Goal: Task Accomplishment & Management: Manage account settings

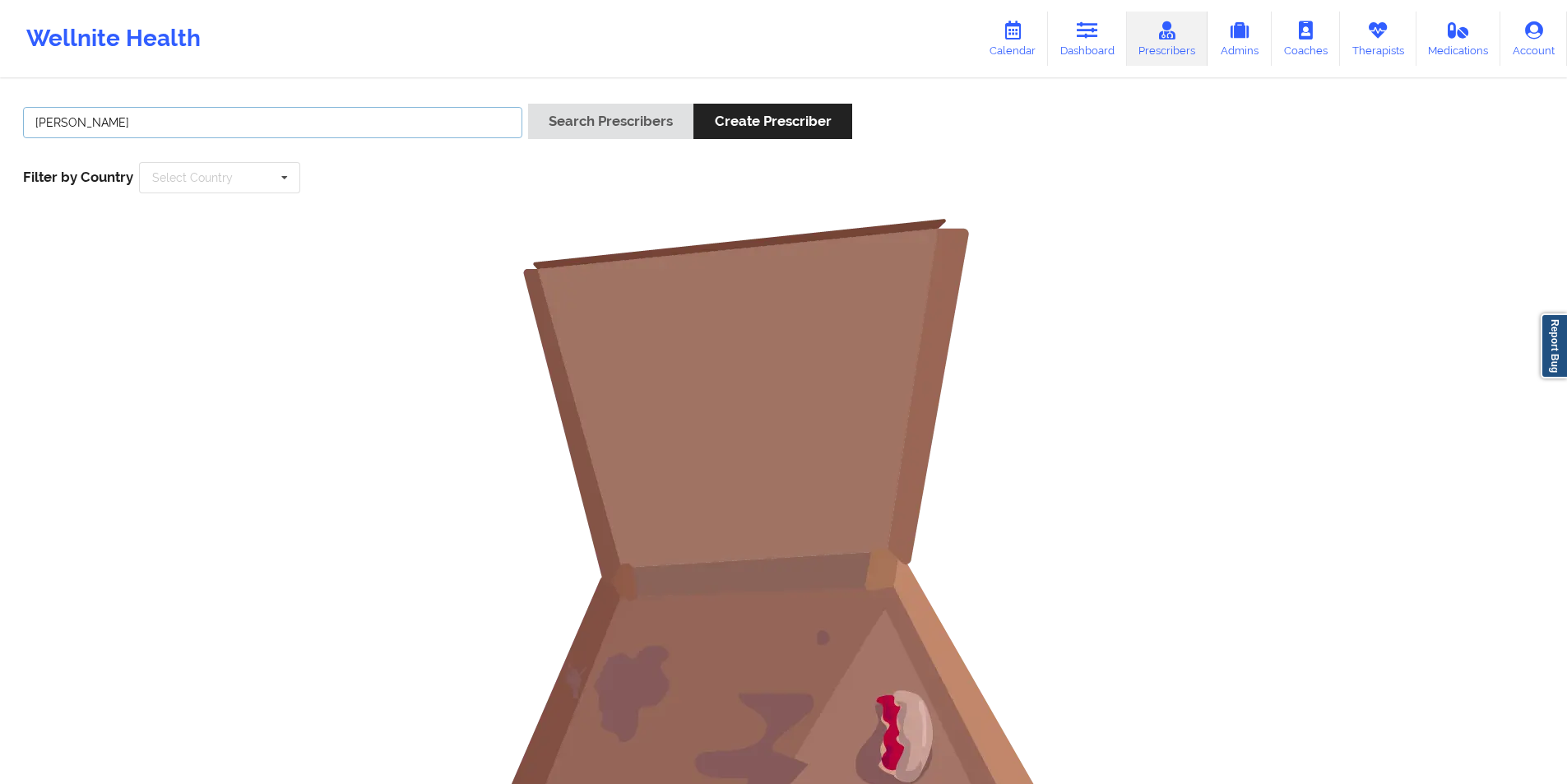
click at [325, 128] on input "[PERSON_NAME]" at bounding box center [272, 123] width 499 height 31
click at [620, 125] on button "Search Prescribers" at bounding box center [610, 121] width 165 height 36
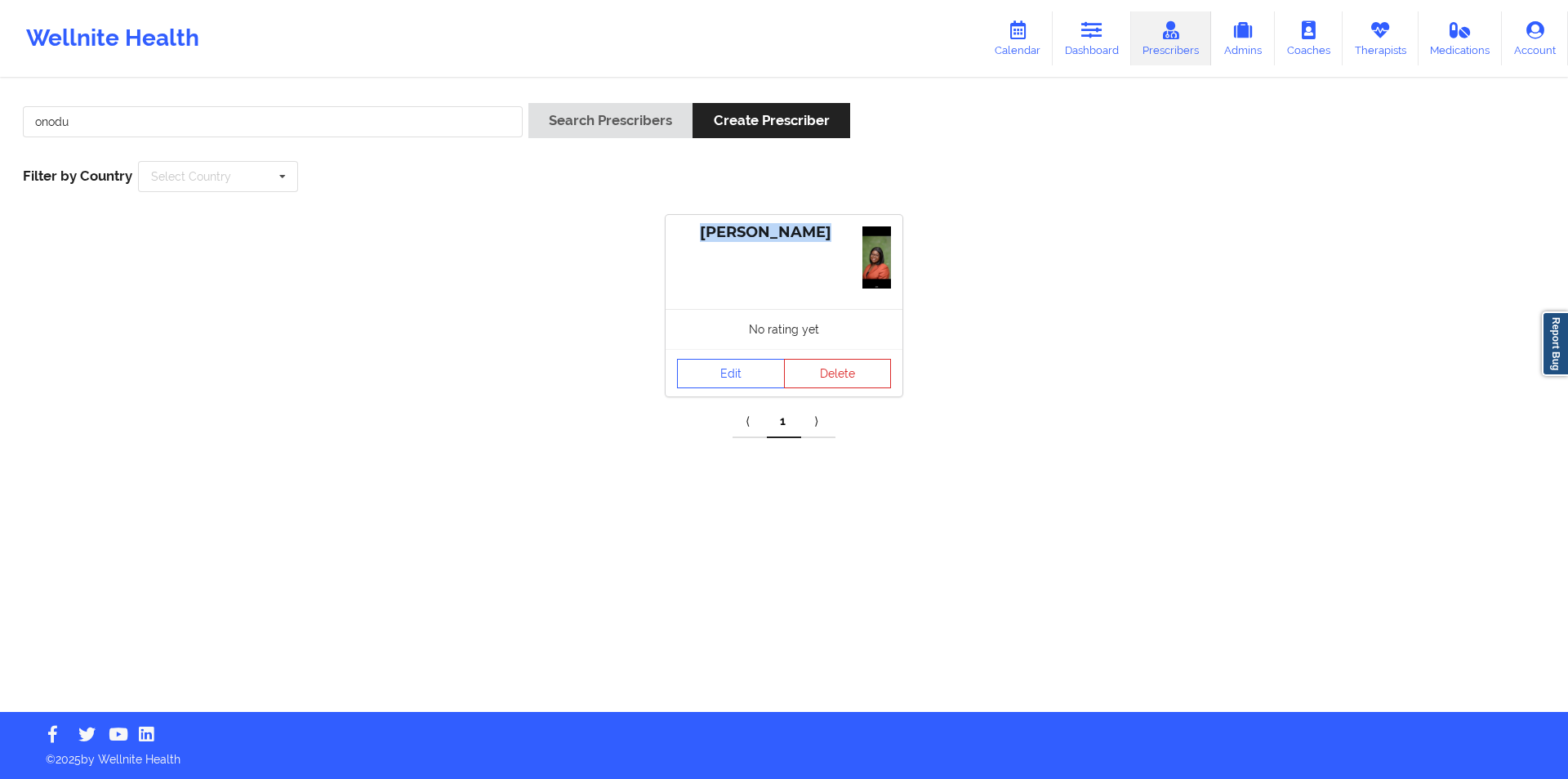
drag, startPoint x: 831, startPoint y: 233, endPoint x: 686, endPoint y: 231, distance: 145.0
click at [686, 231] on div "[PERSON_NAME]" at bounding box center [784, 232] width 214 height 19
copy div "[PERSON_NAME]"
click at [856, 365] on button "Delete" at bounding box center [838, 373] width 108 height 29
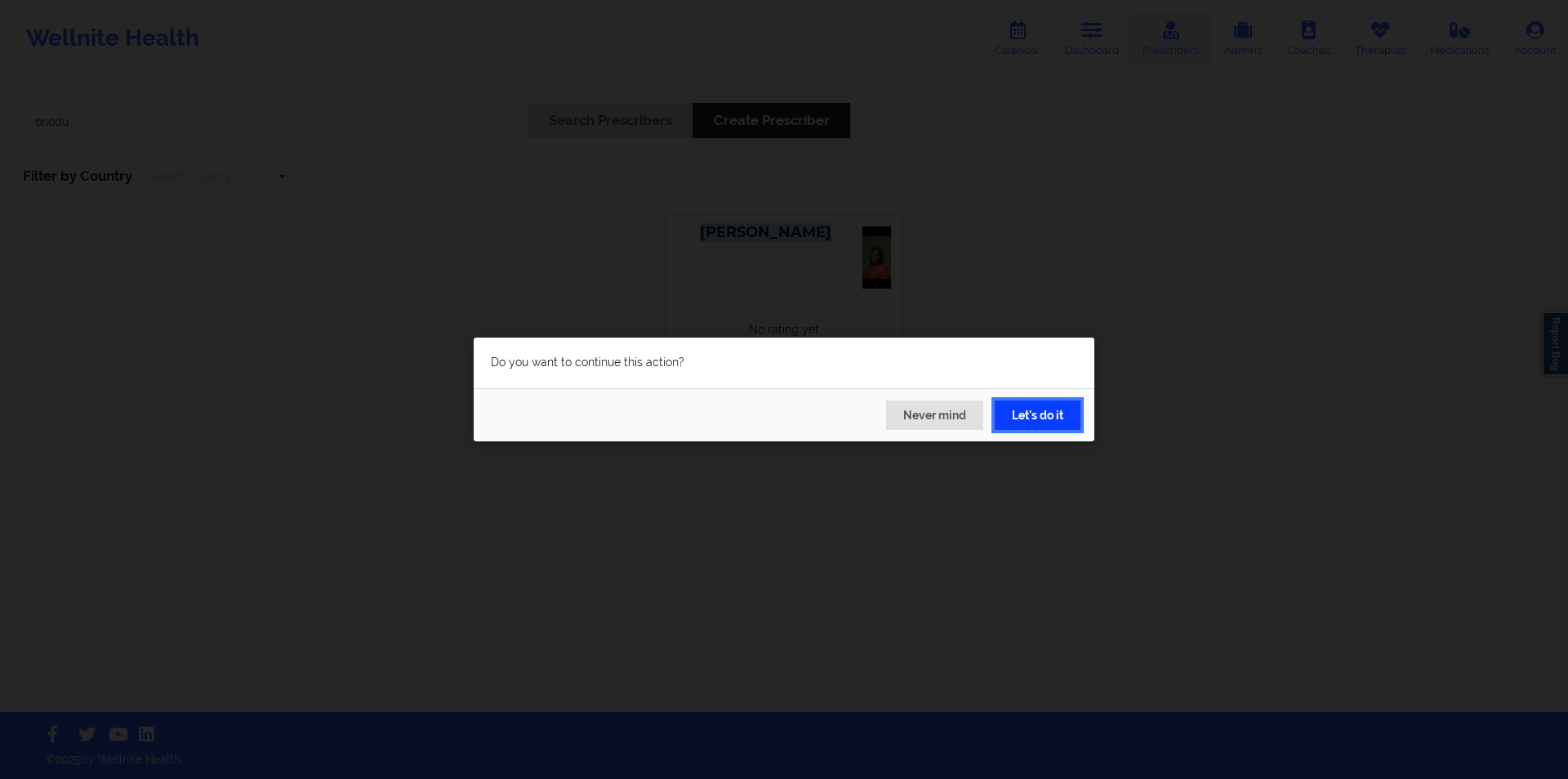
click at [1027, 419] on button "Let's do it" at bounding box center [1037, 415] width 85 height 29
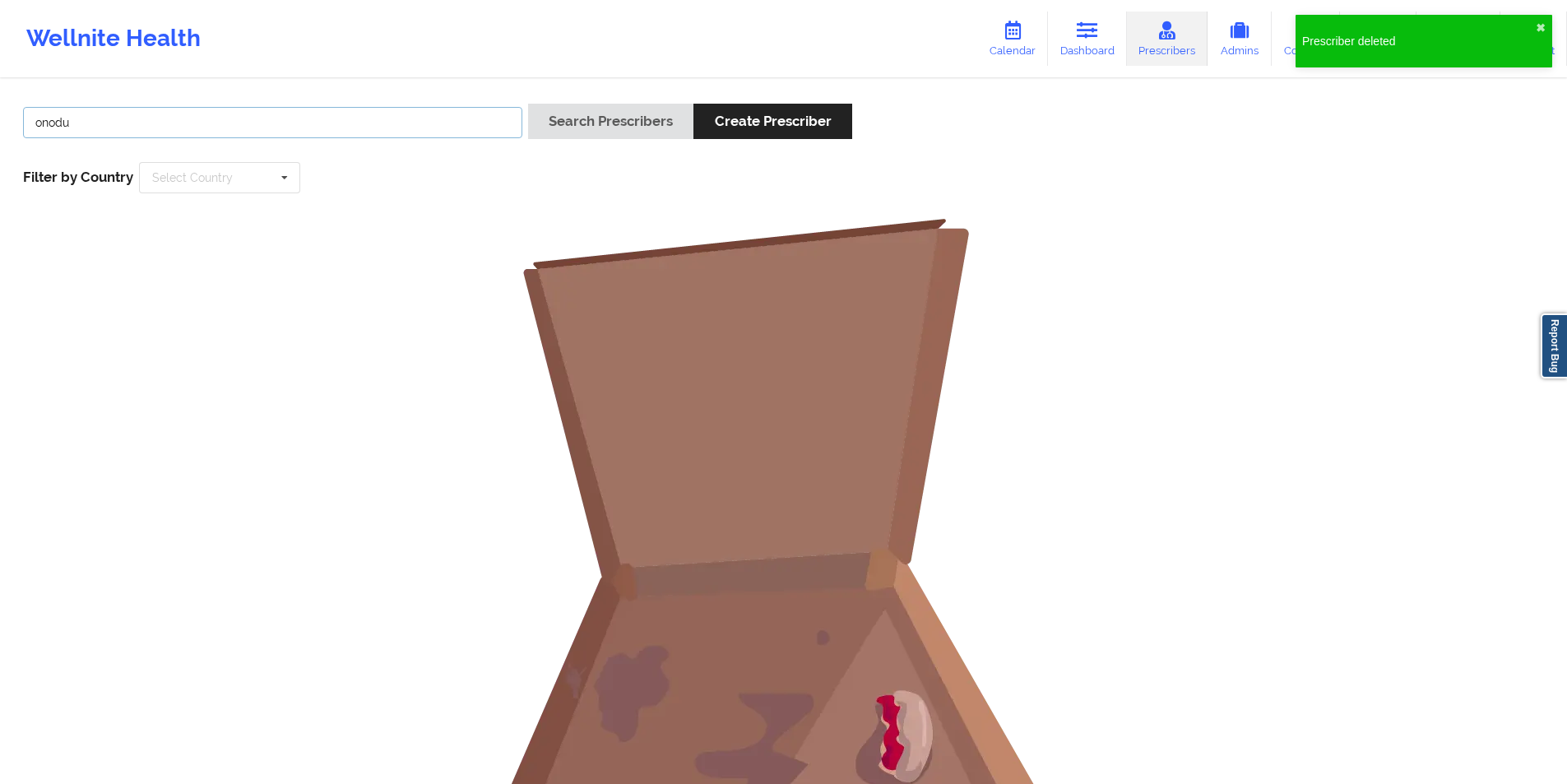
click at [310, 119] on input "onodu" at bounding box center [272, 123] width 499 height 31
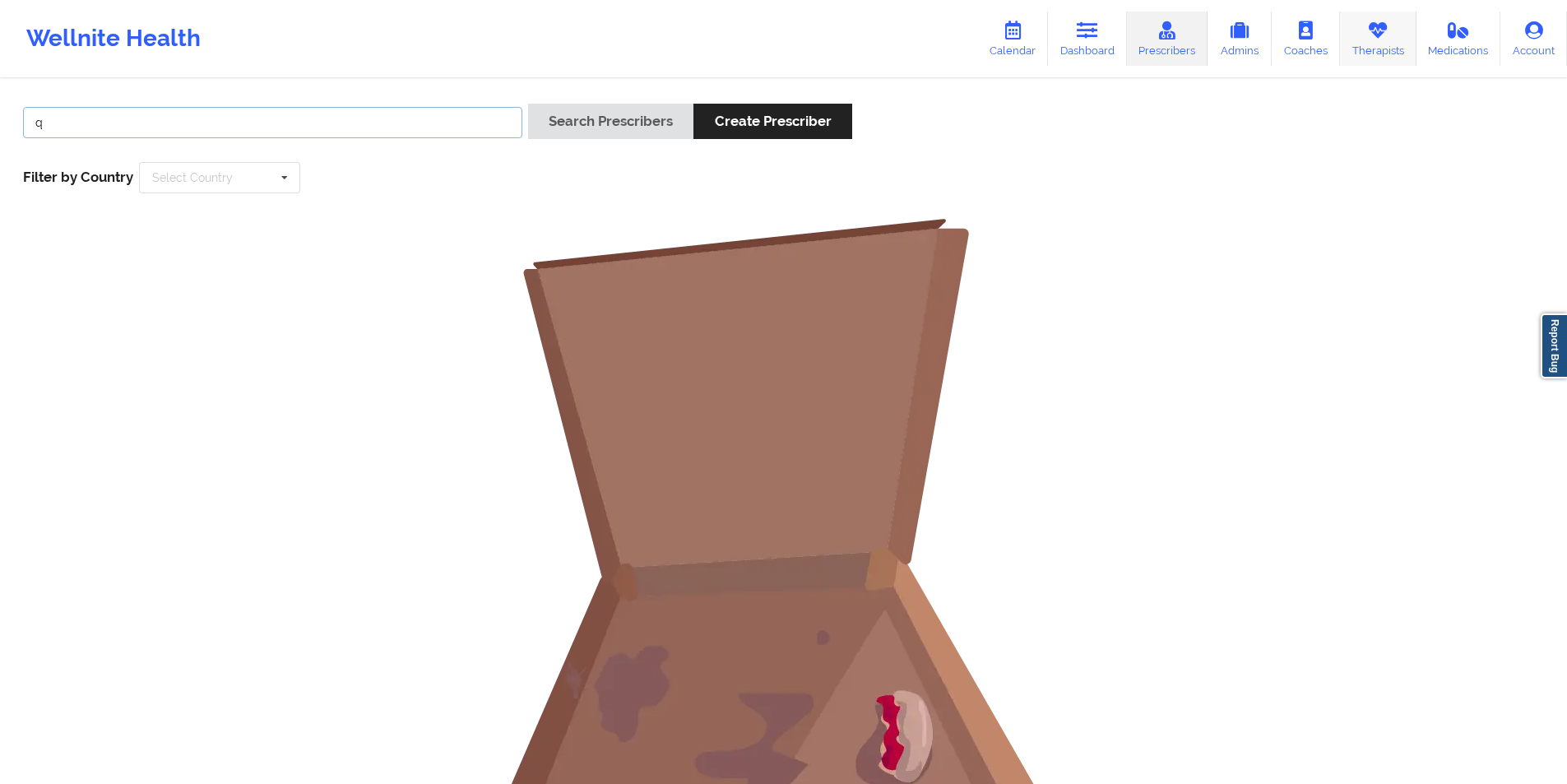
type input "q"
click at [1374, 45] on link "Therapists" at bounding box center [1378, 38] width 77 height 54
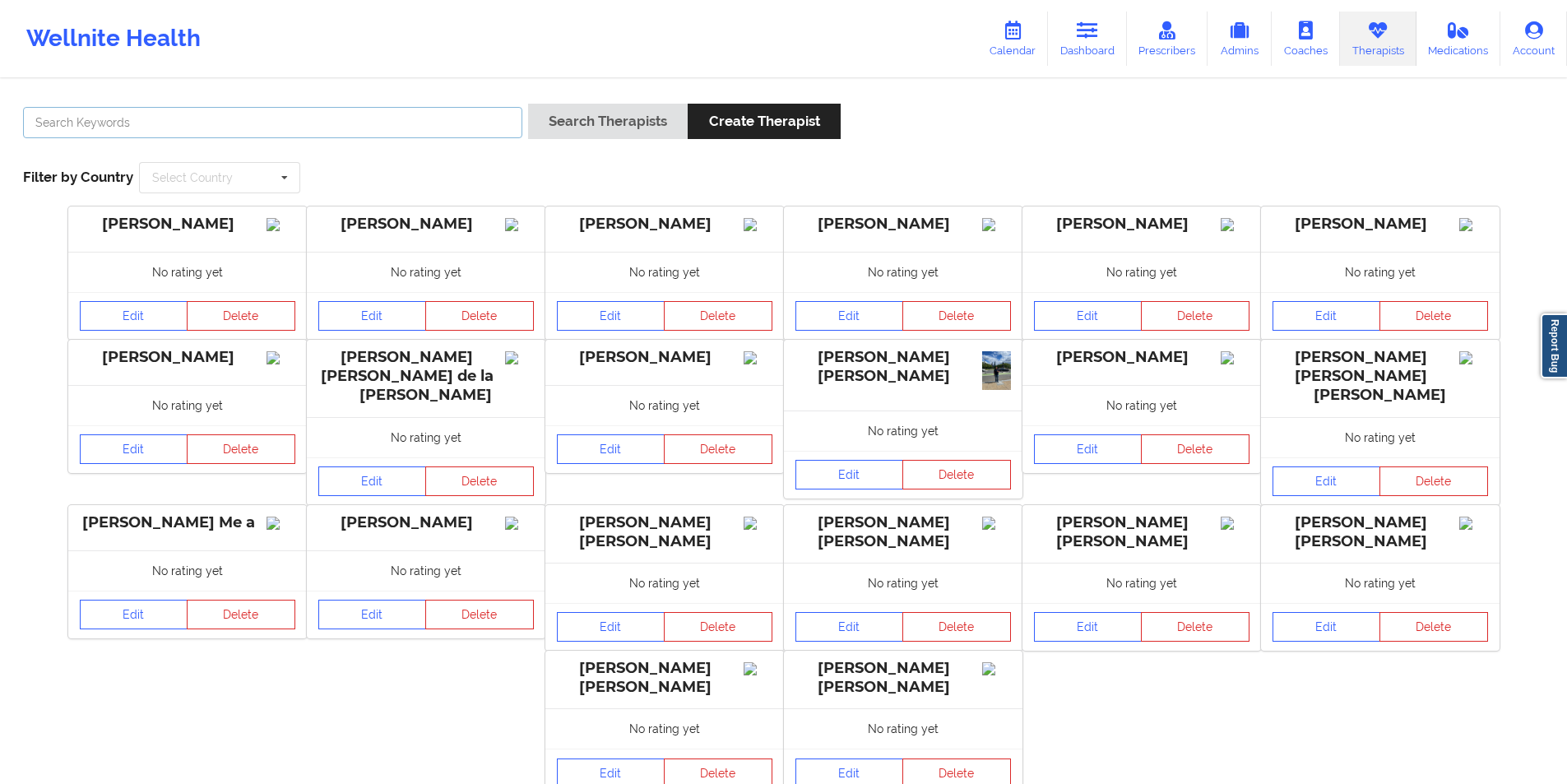
click at [297, 125] on input "text" at bounding box center [272, 123] width 499 height 31
type input "[PERSON_NAME]"
click at [616, 122] on button "Search Therapists" at bounding box center [608, 121] width 160 height 36
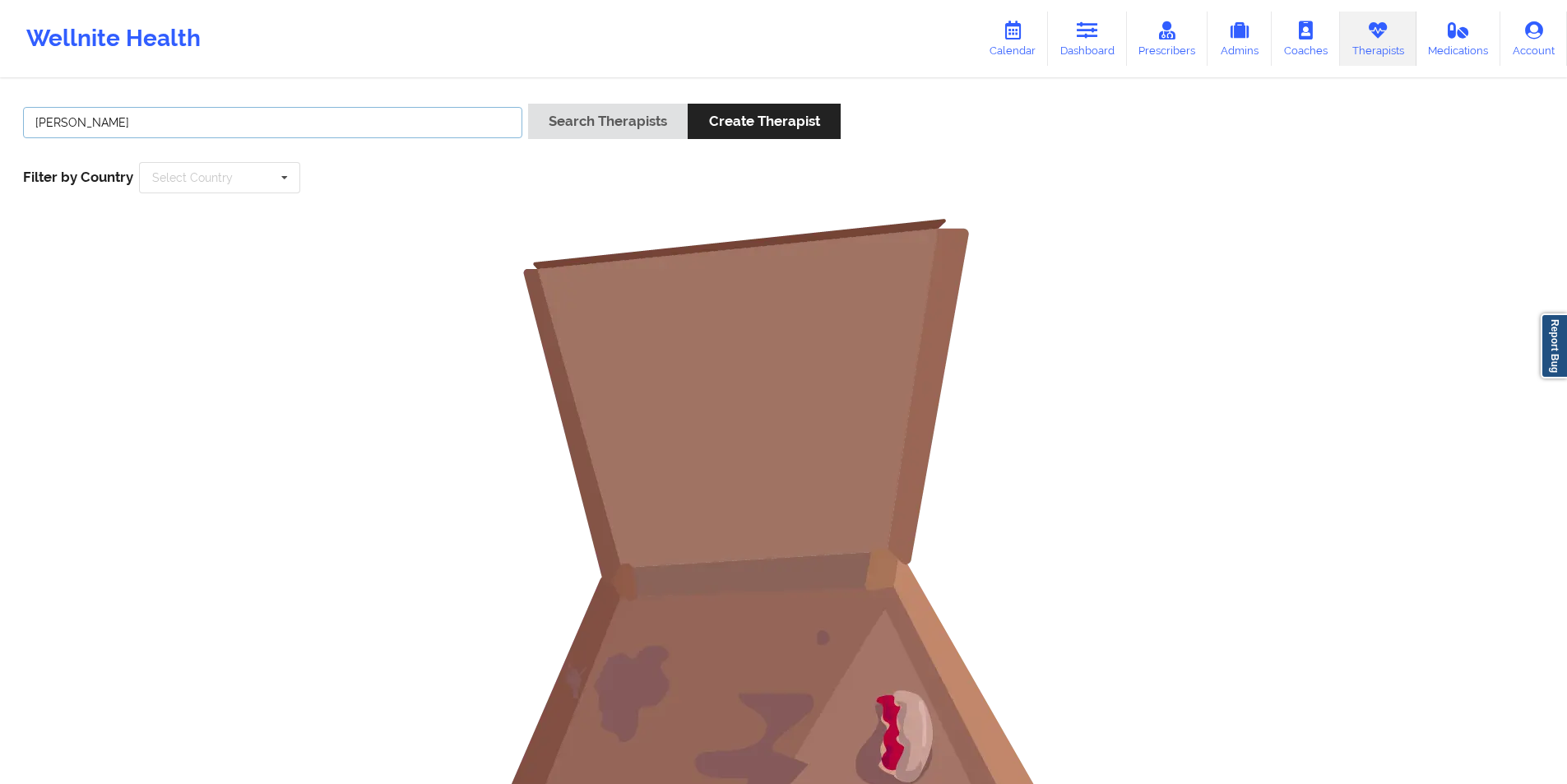
click at [210, 123] on input "[PERSON_NAME]" at bounding box center [272, 123] width 499 height 31
